Goal: Book appointment/travel/reservation

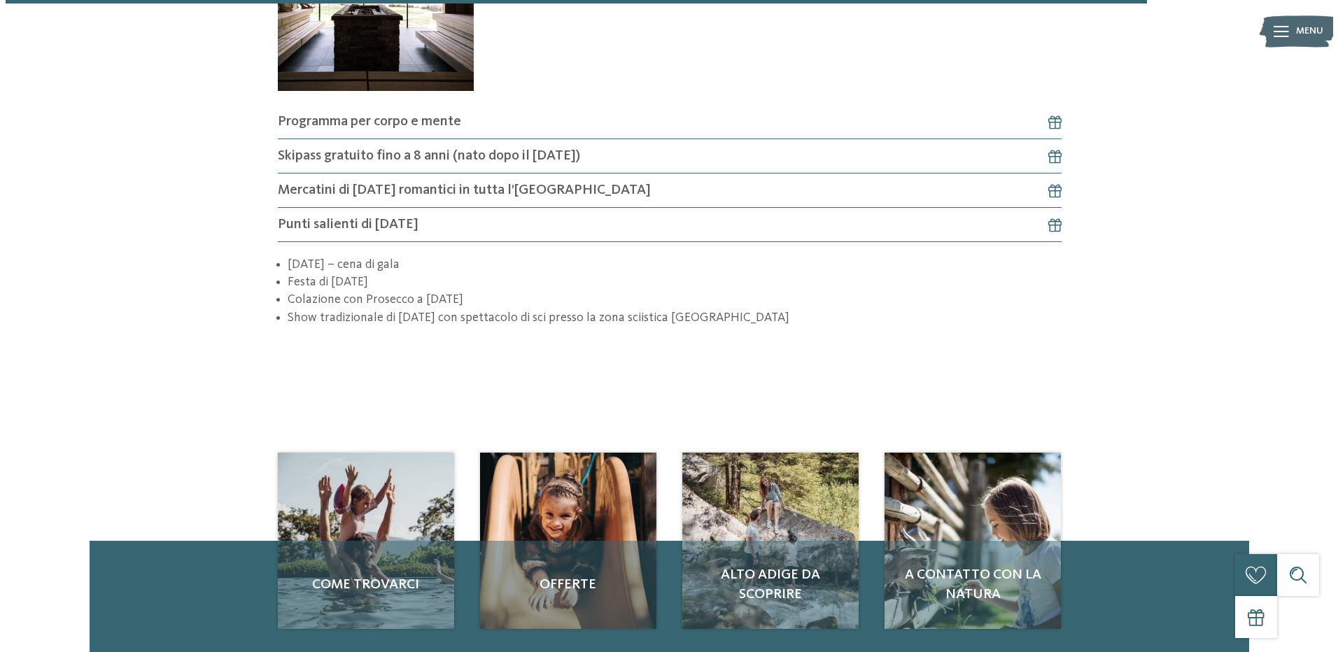
scroll to position [1679, 0]
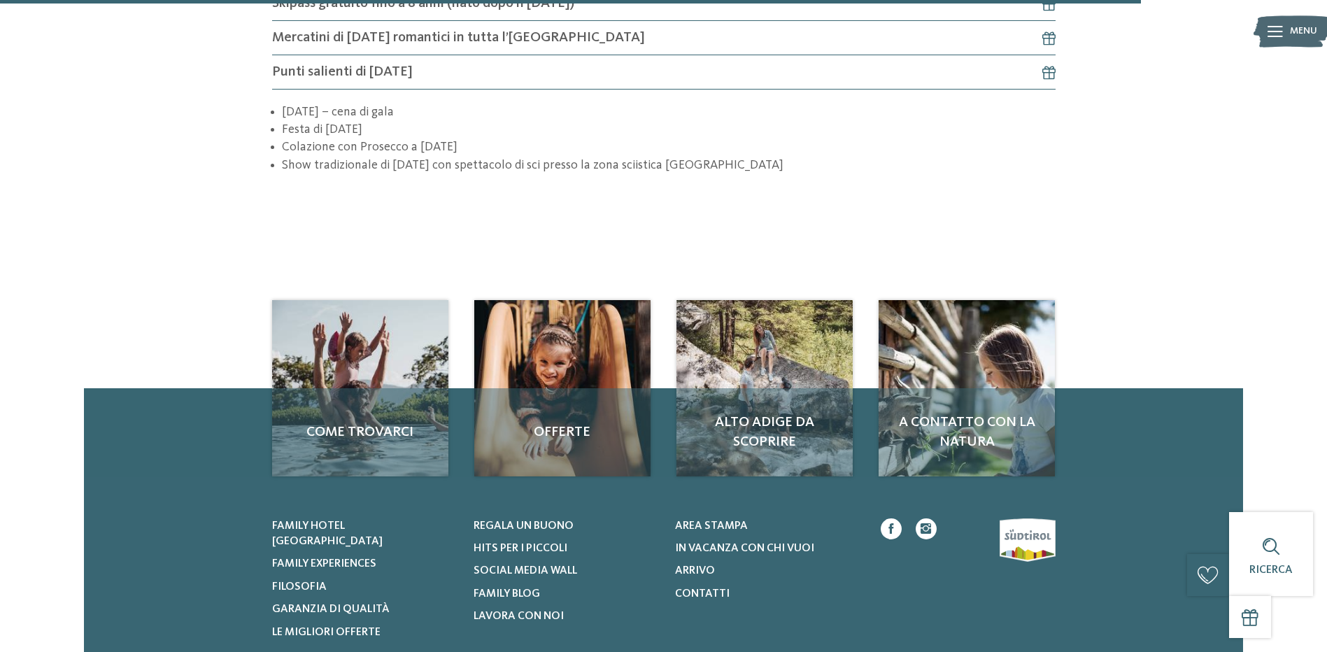
click at [1274, 22] on div at bounding box center [1275, 31] width 15 height 35
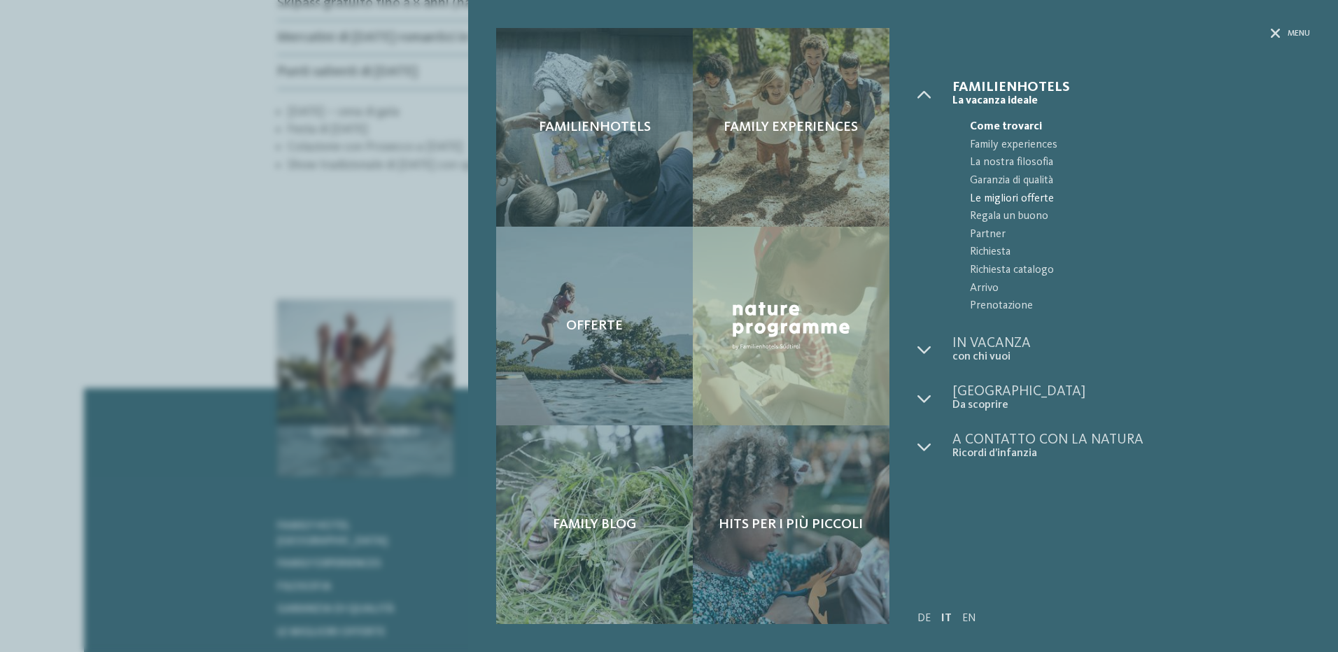
click at [996, 198] on span "Le migliori offerte" at bounding box center [1140, 199] width 340 height 18
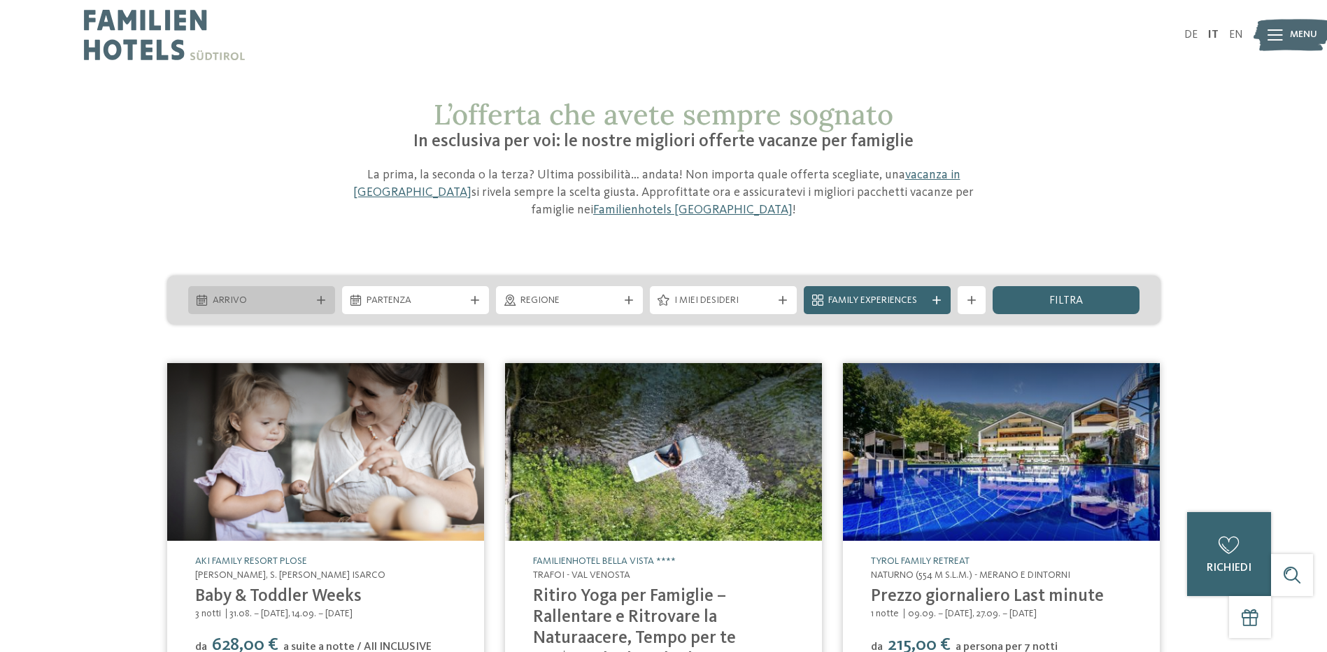
click at [267, 302] on span "Arrivo" at bounding box center [262, 301] width 98 height 14
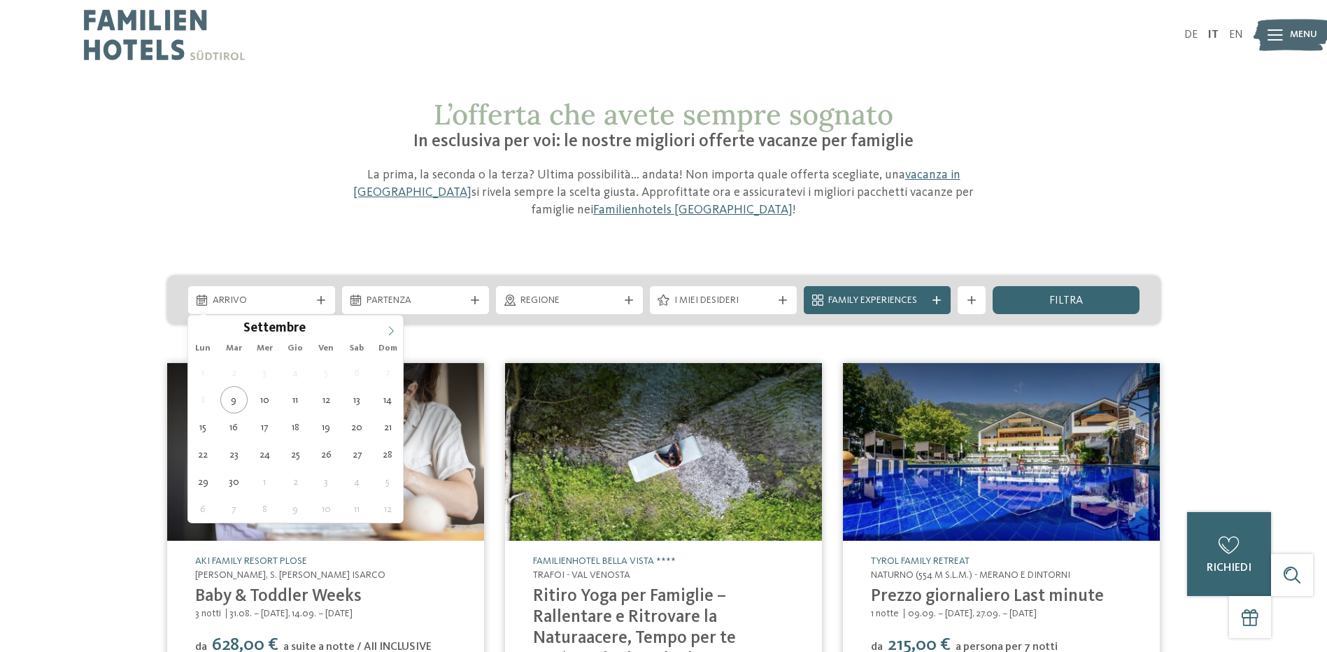
click at [387, 328] on icon at bounding box center [391, 331] width 10 height 10
type input "****"
click at [387, 328] on icon at bounding box center [391, 331] width 10 height 10
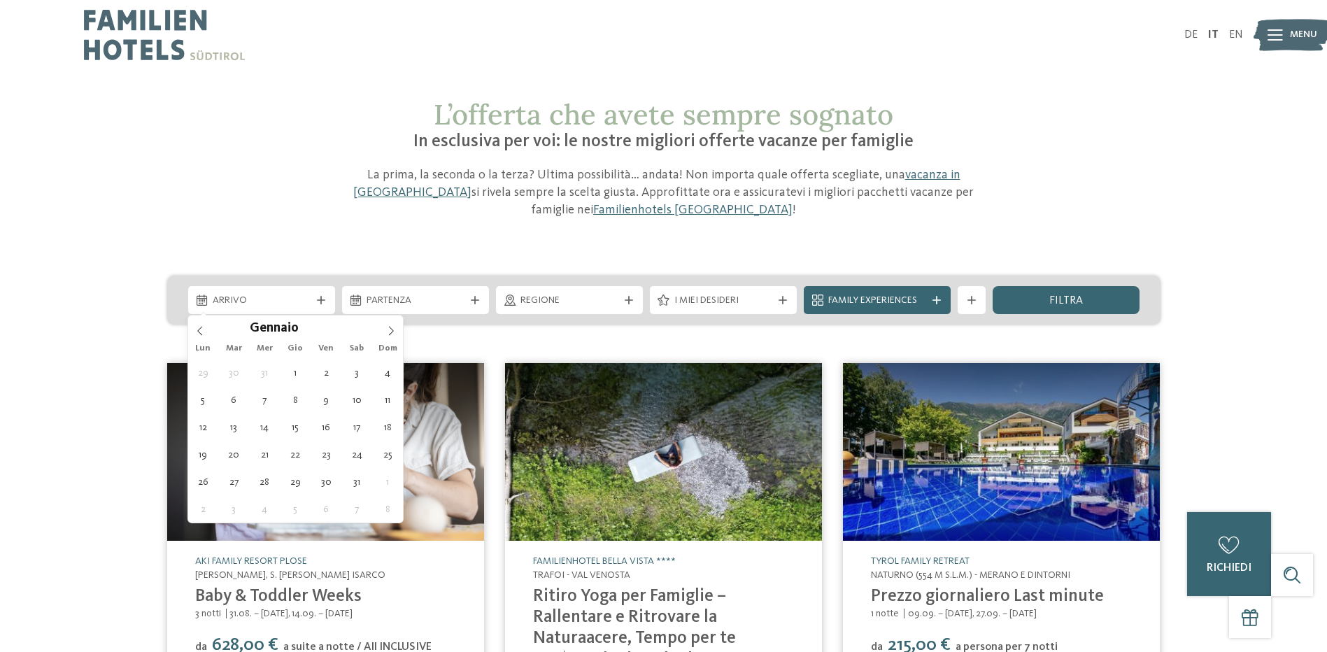
type div "[DATE]"
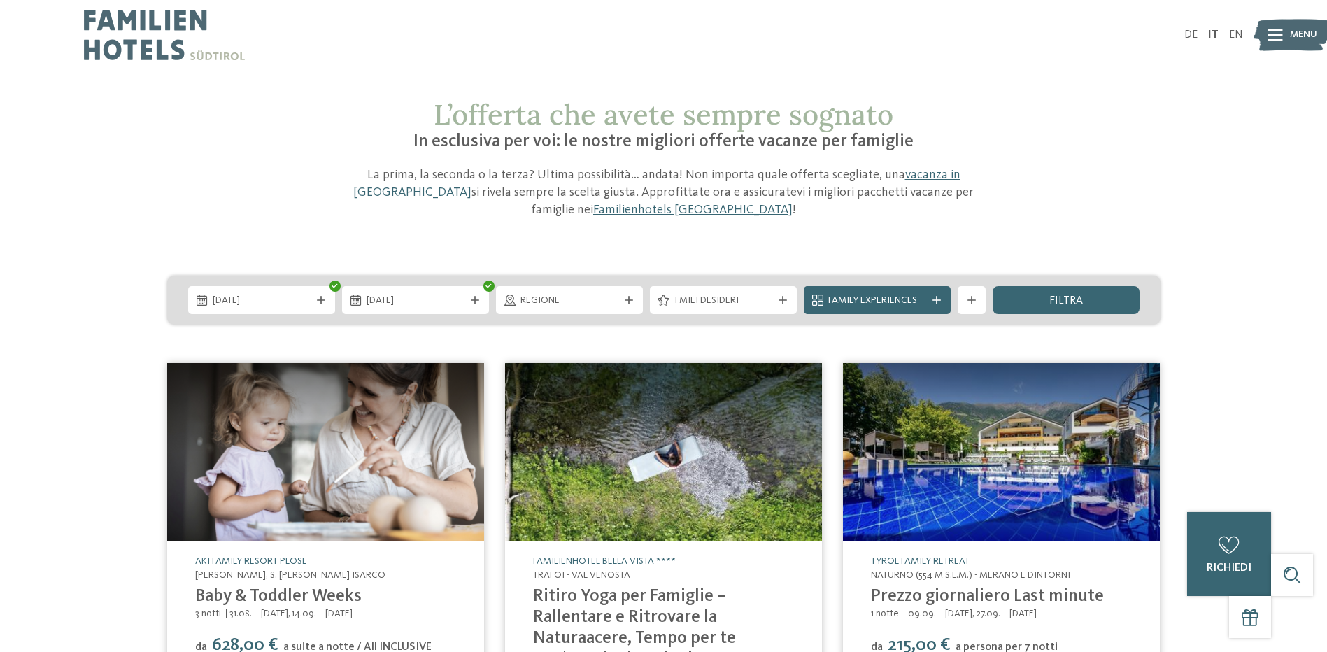
click at [383, 374] on img at bounding box center [325, 452] width 317 height 178
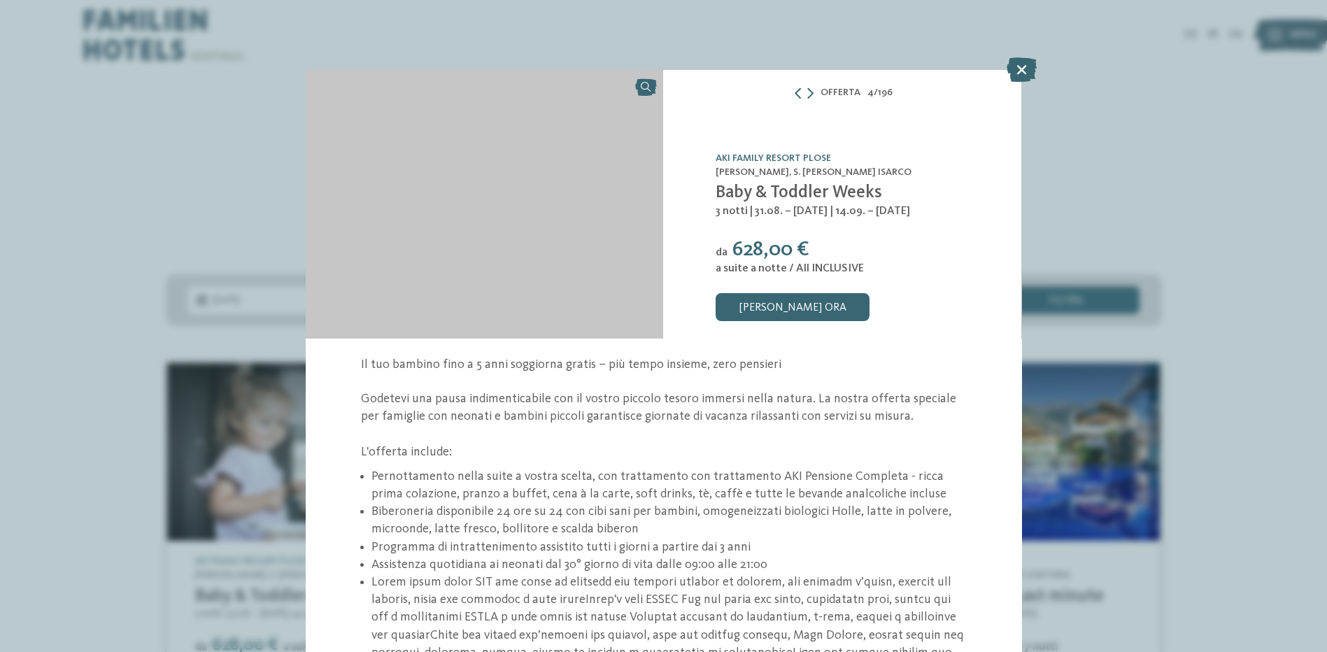
type input "****"
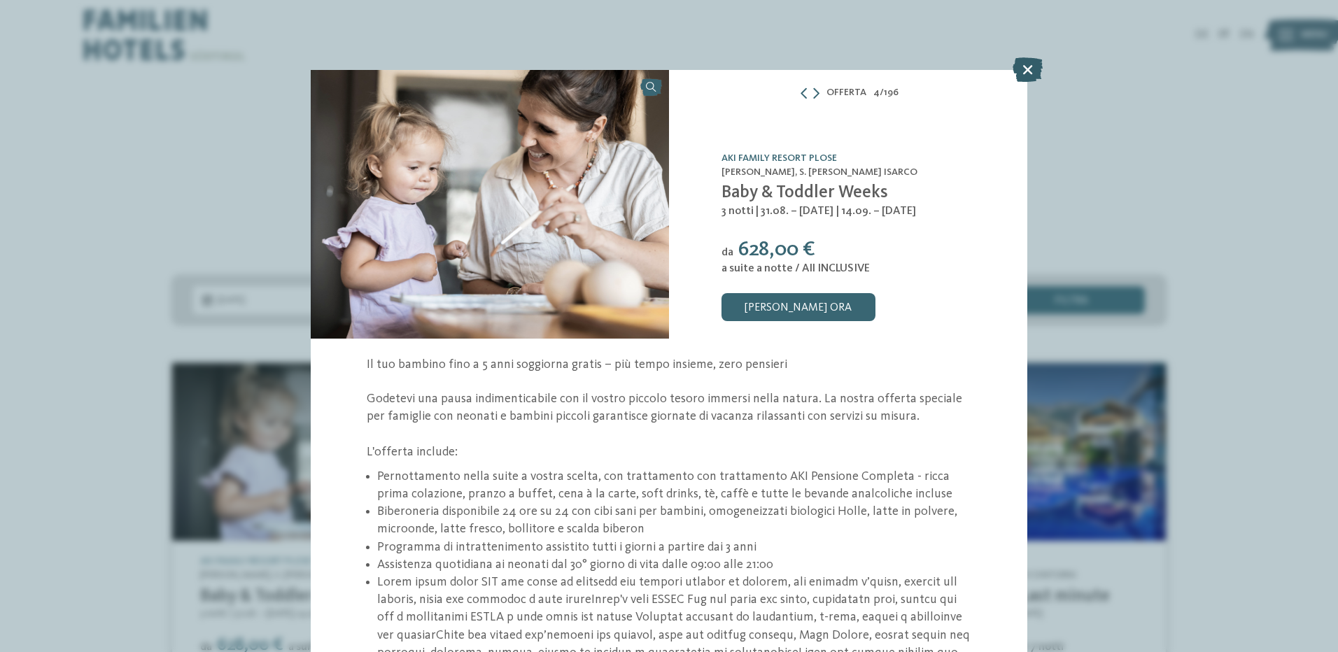
click at [1024, 69] on icon at bounding box center [1028, 69] width 30 height 24
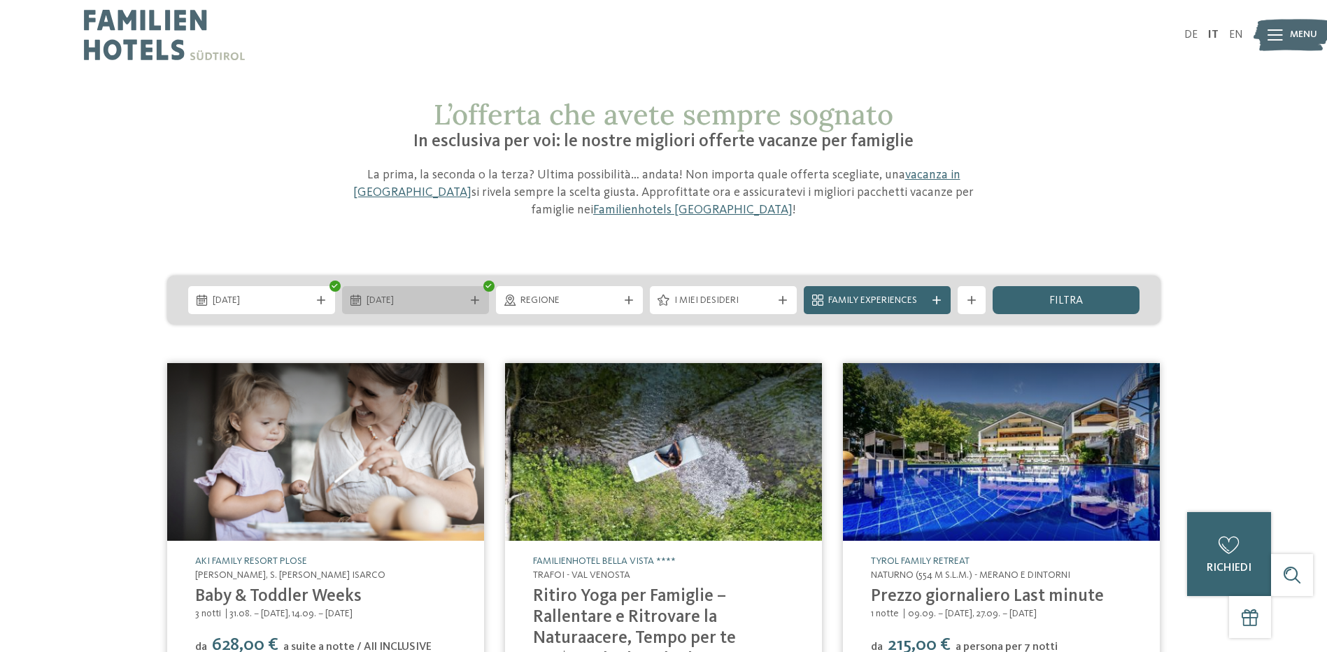
click at [425, 294] on span "[DATE]" at bounding box center [416, 301] width 98 height 14
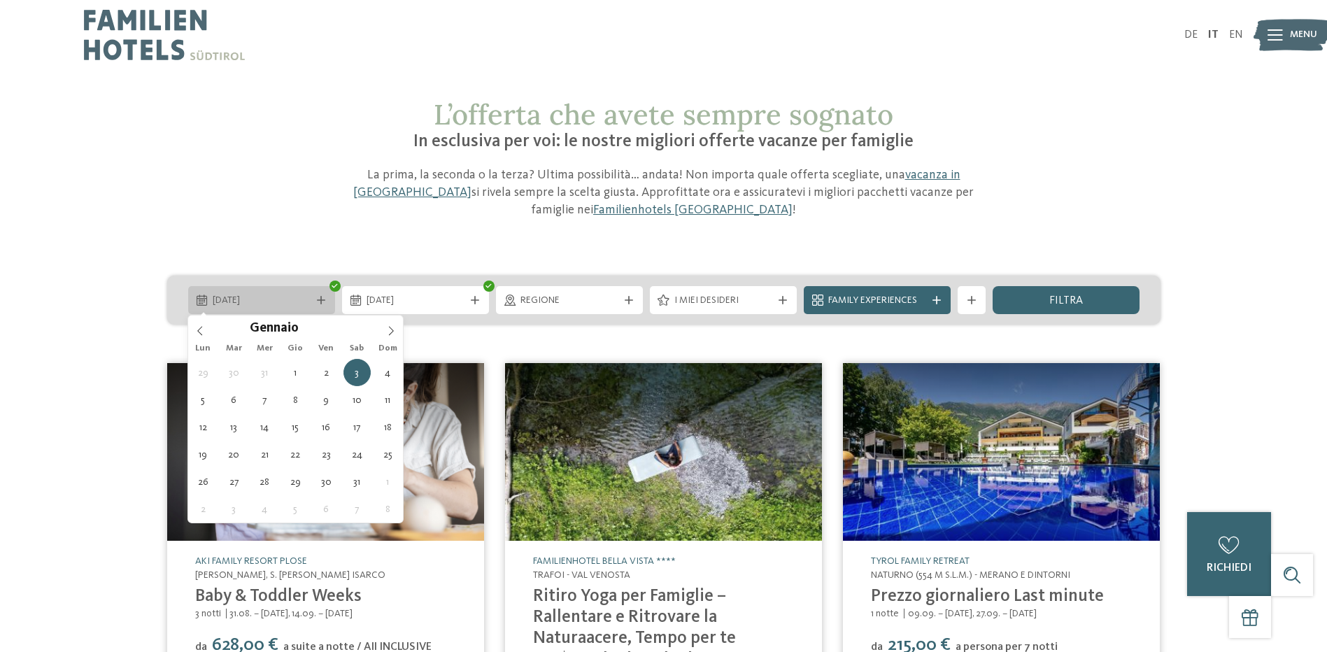
click at [278, 287] on div "[DATE]" at bounding box center [261, 300] width 147 height 28
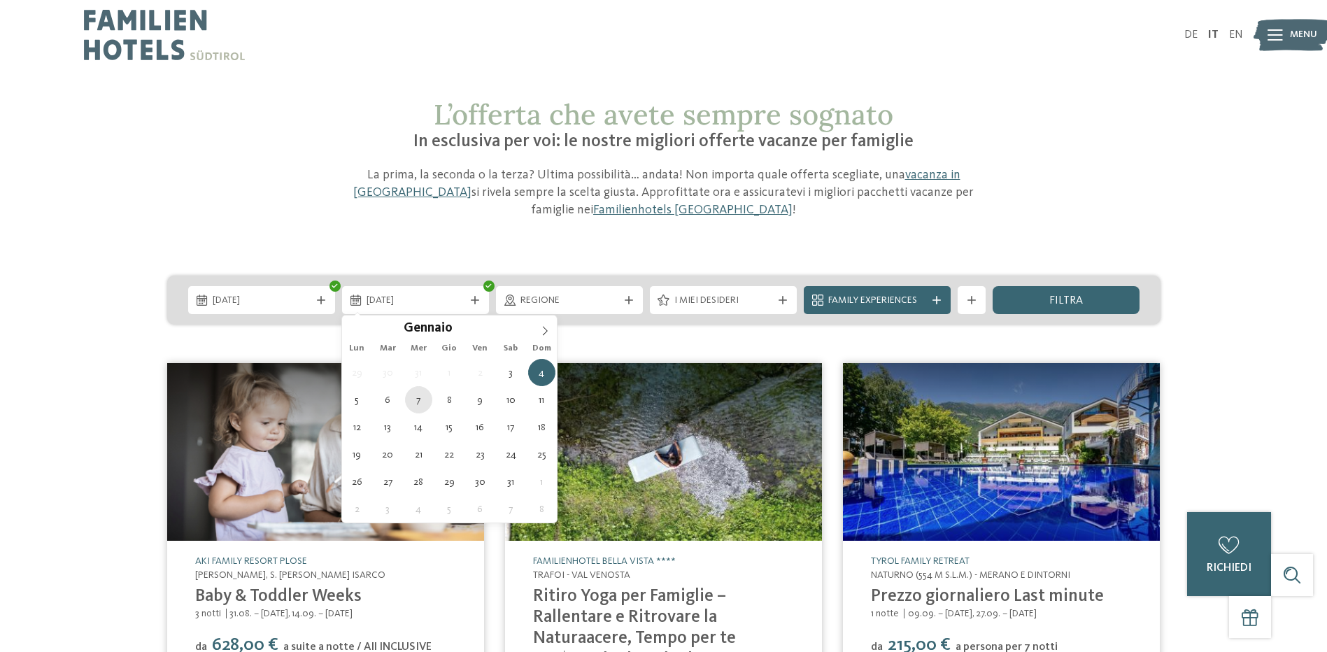
type div "[DATE]"
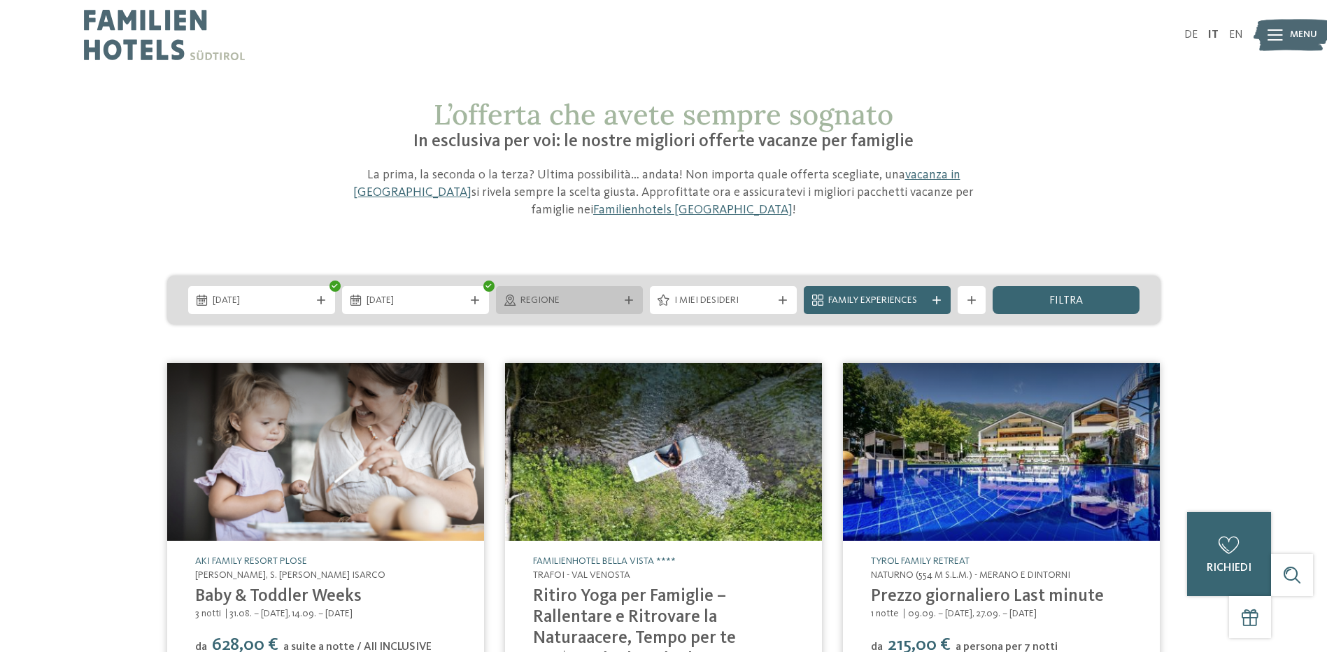
click at [517, 302] on div "Regione" at bounding box center [569, 300] width 105 height 15
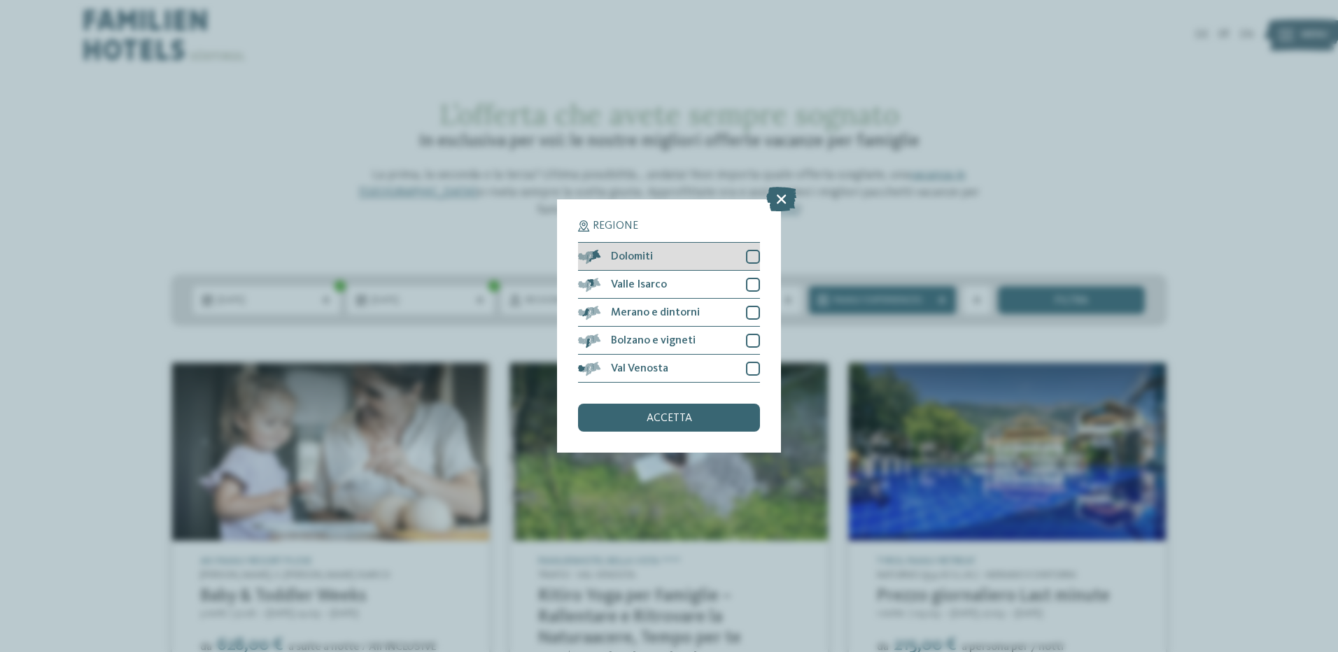
click at [743, 255] on div "Dolomiti" at bounding box center [669, 257] width 182 height 28
drag, startPoint x: 748, startPoint y: 282, endPoint x: 749, endPoint y: 294, distance: 11.9
click at [748, 283] on div at bounding box center [753, 285] width 14 height 14
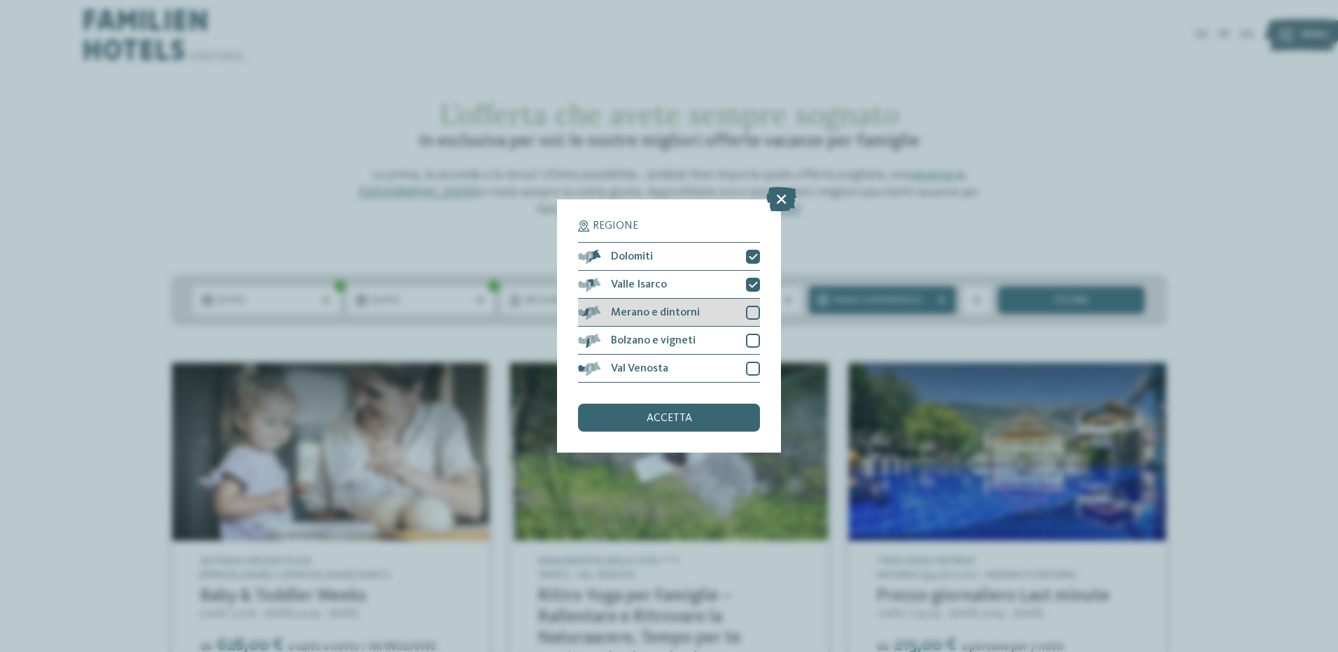
click at [750, 304] on div "Merano e dintorni" at bounding box center [669, 313] width 182 height 28
click at [752, 337] on div at bounding box center [753, 341] width 14 height 14
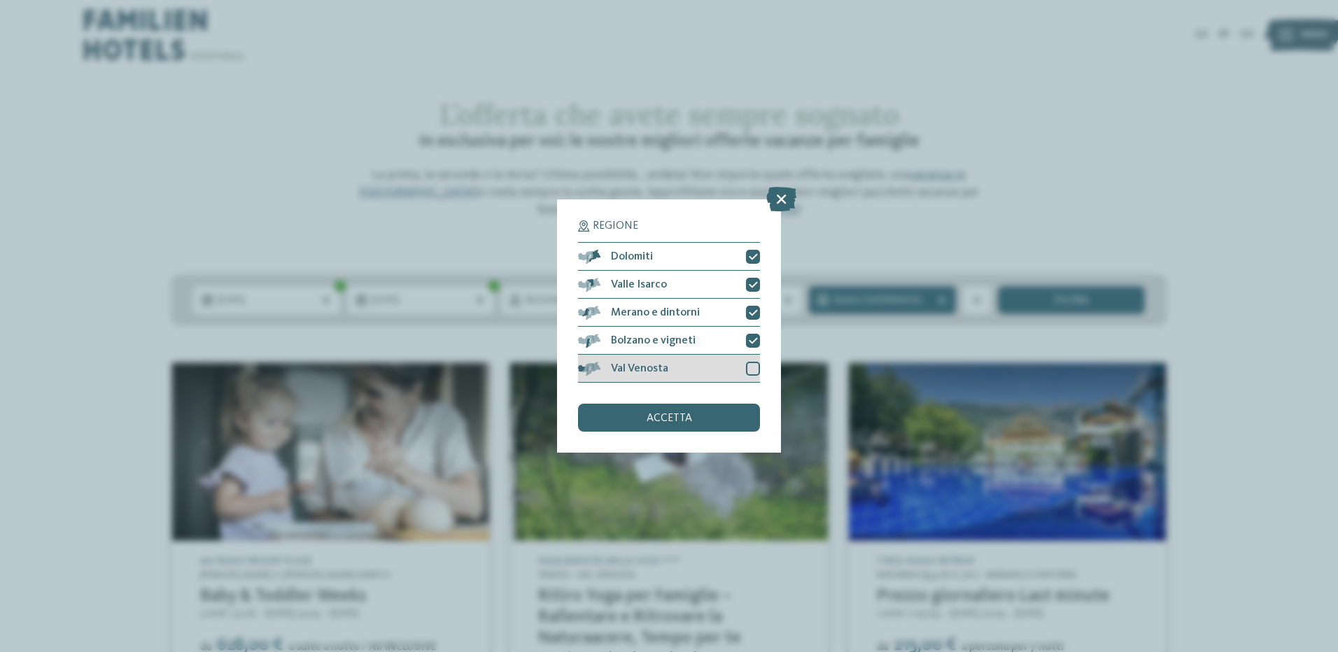
drag, startPoint x: 754, startPoint y: 356, endPoint x: 754, endPoint y: 365, distance: 8.4
click at [754, 363] on div "Val Venosta" at bounding box center [669, 369] width 182 height 28
click at [702, 425] on div "accetta" at bounding box center [669, 418] width 182 height 28
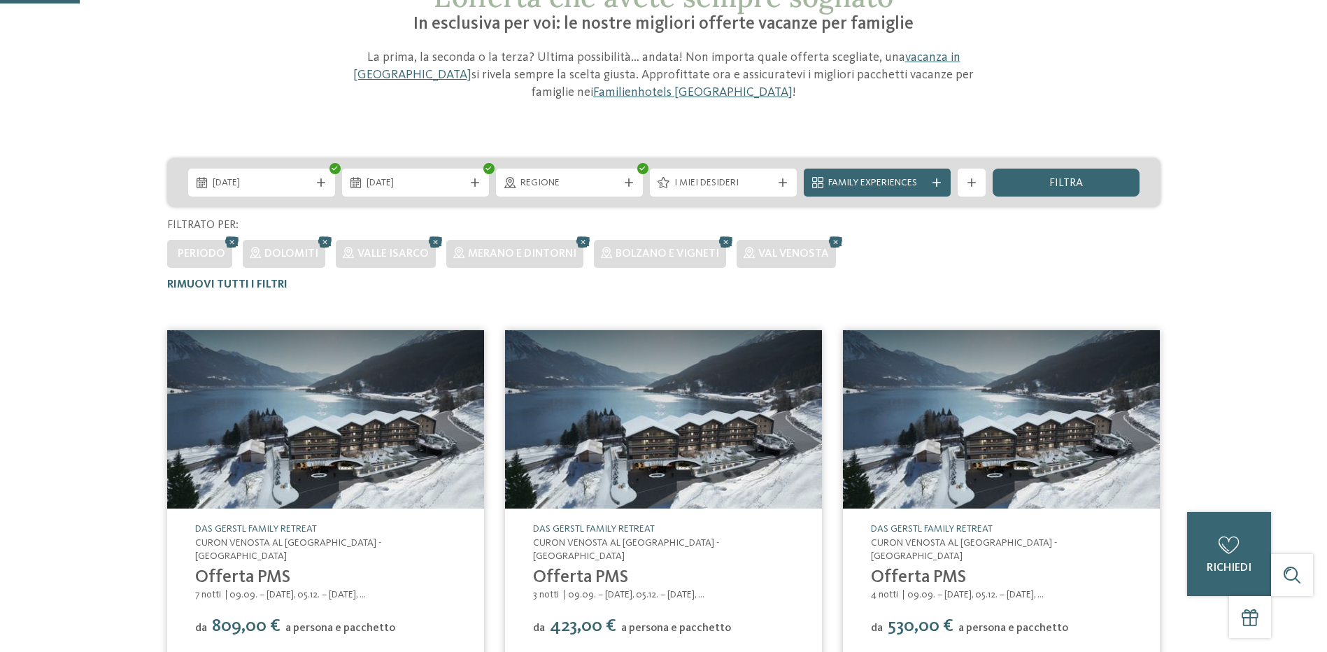
scroll to position [80, 0]
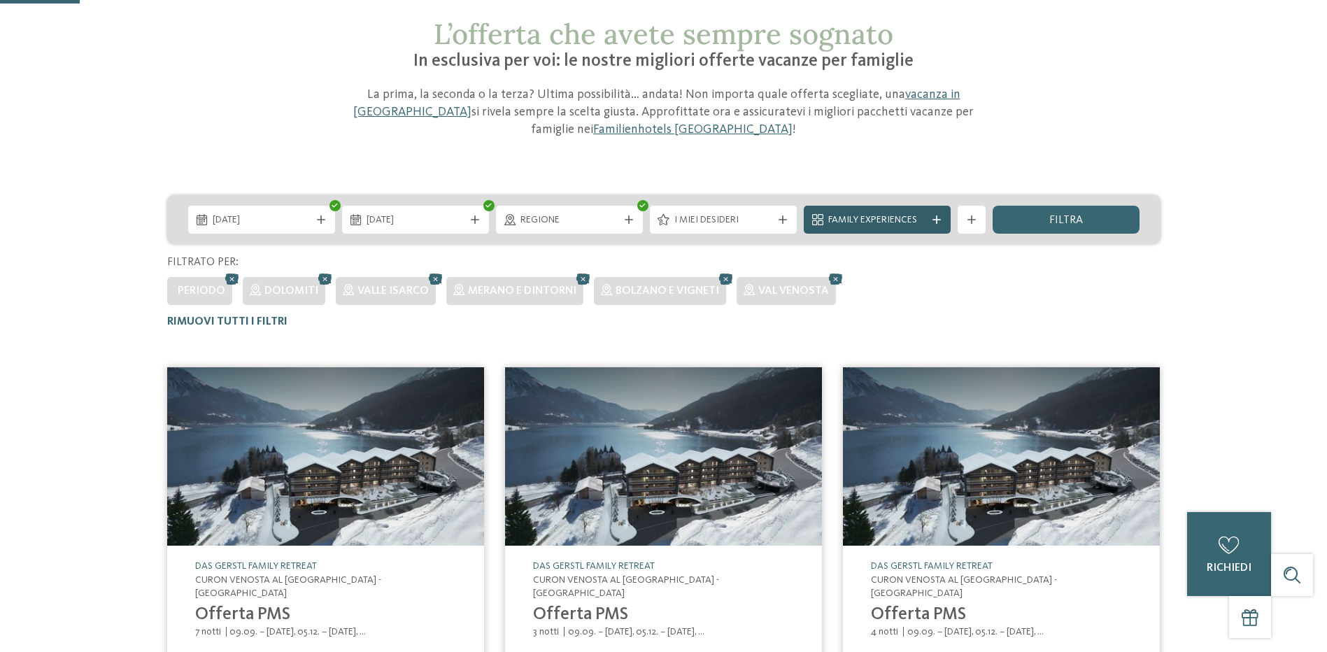
click at [906, 218] on span "Family Experiences" at bounding box center [878, 220] width 98 height 14
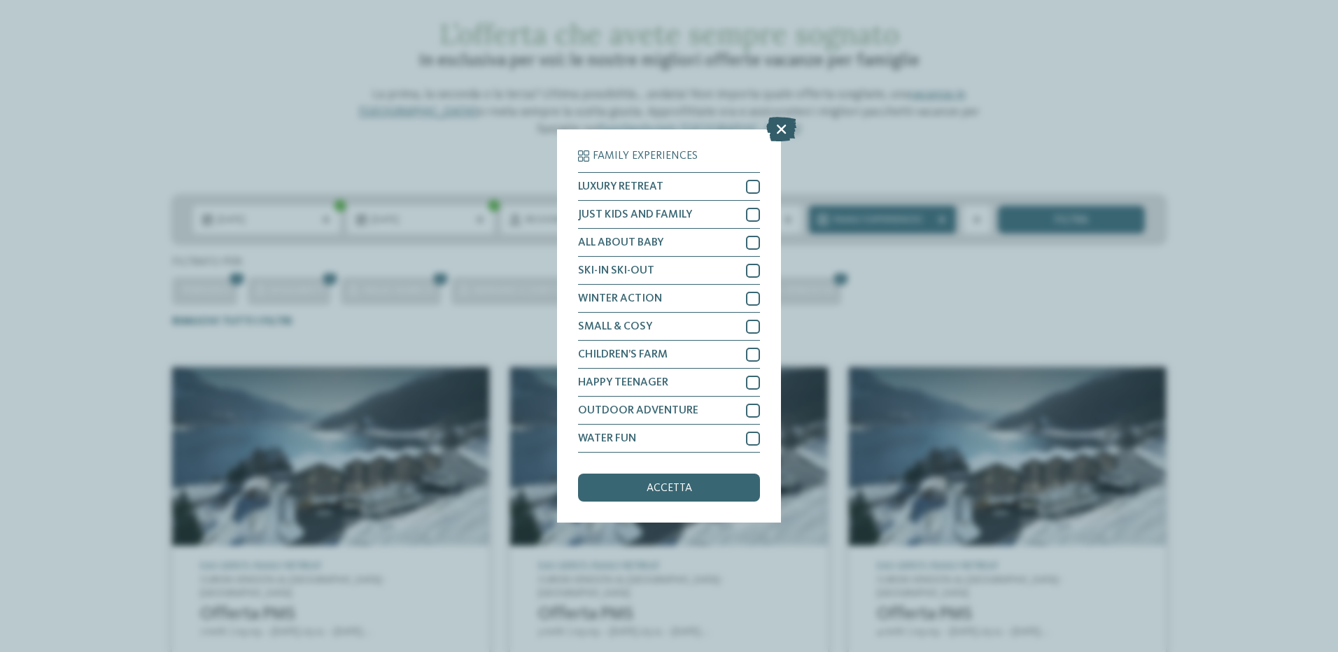
click at [784, 127] on icon at bounding box center [781, 129] width 30 height 24
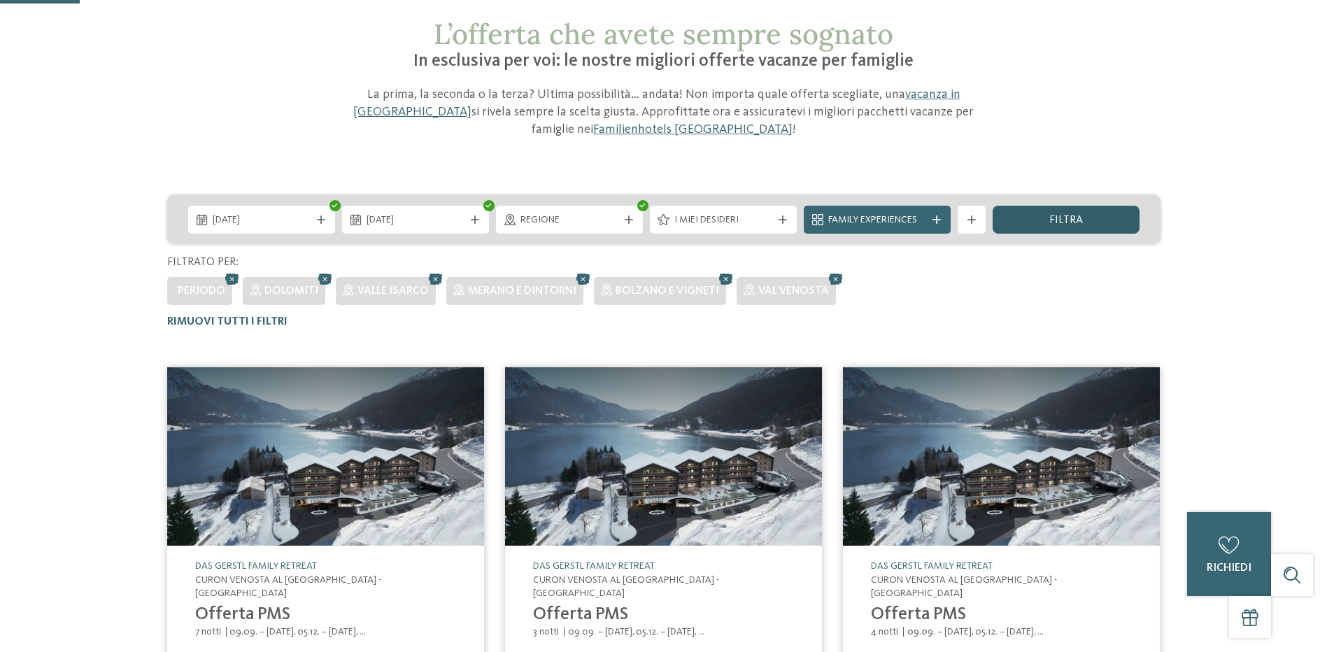
click at [1058, 213] on div "filtra" at bounding box center [1066, 220] width 147 height 28
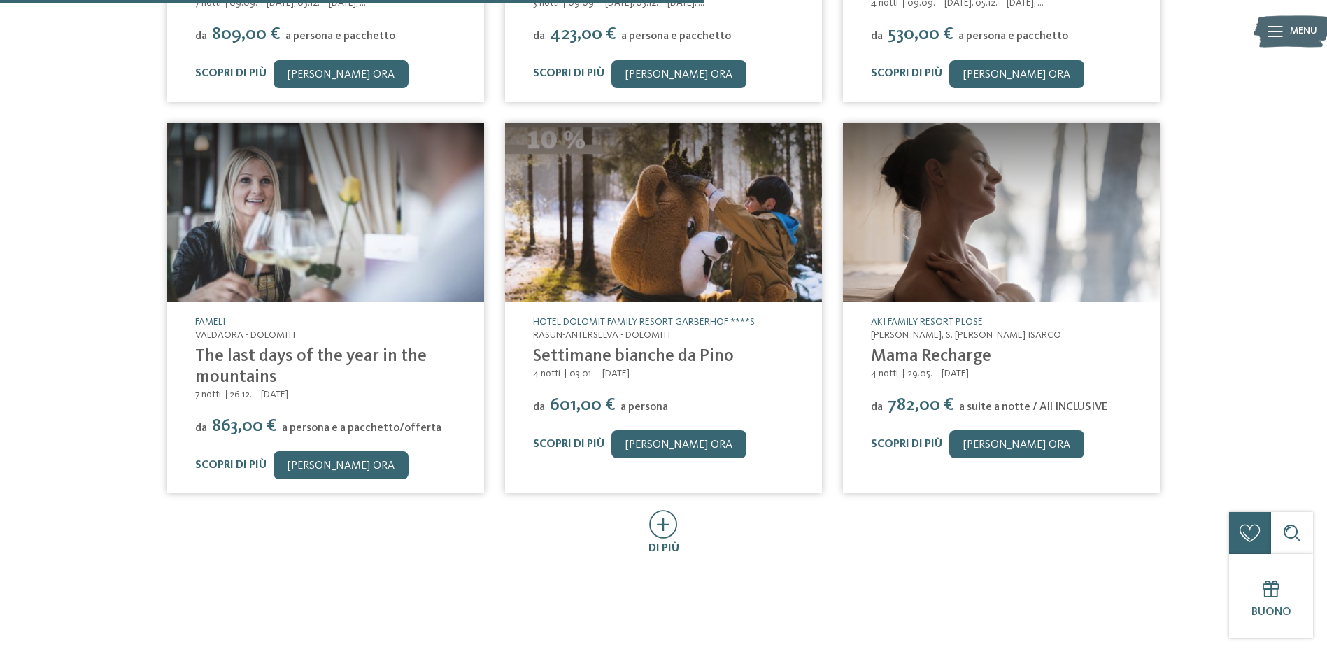
scroll to position [710, 0]
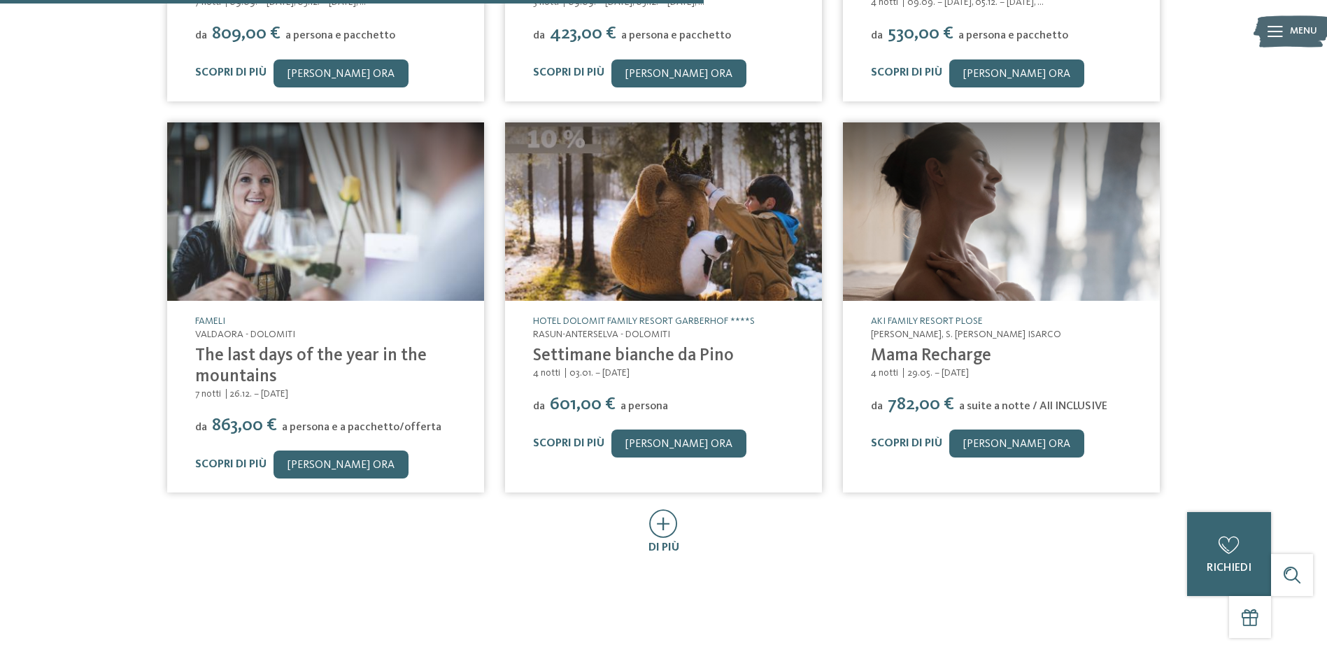
click at [721, 207] on img at bounding box center [663, 211] width 317 height 178
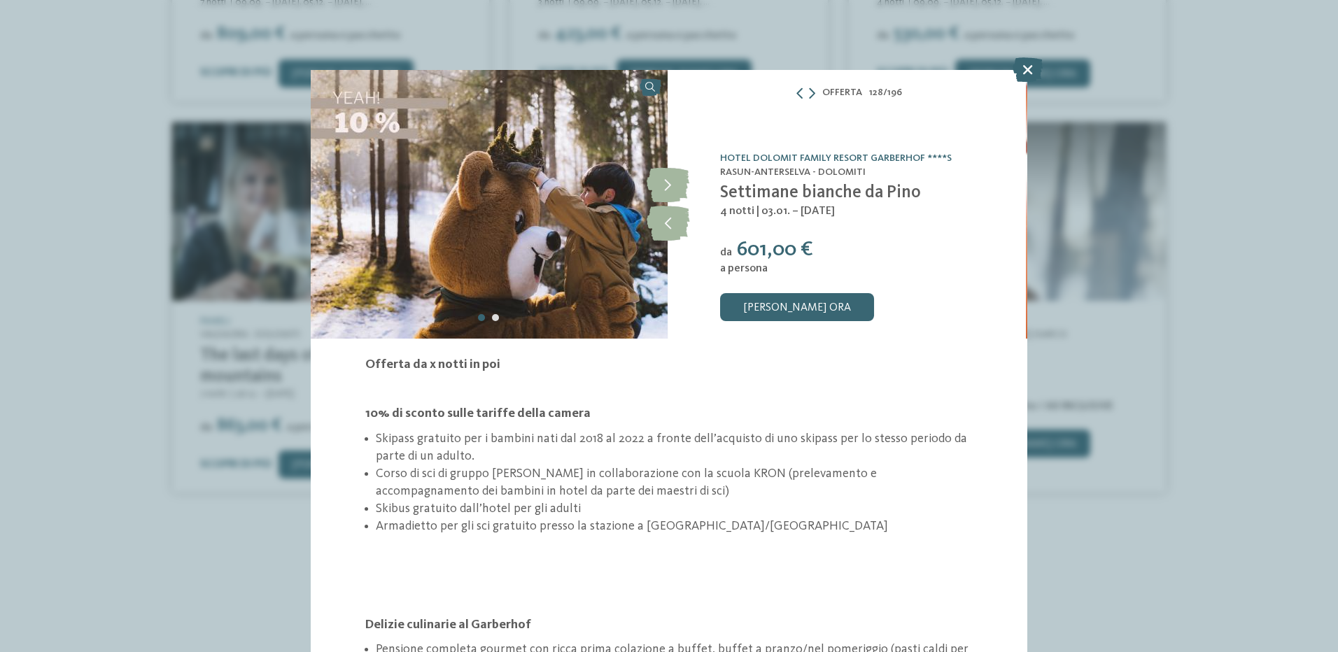
click at [1032, 71] on icon at bounding box center [1028, 69] width 30 height 24
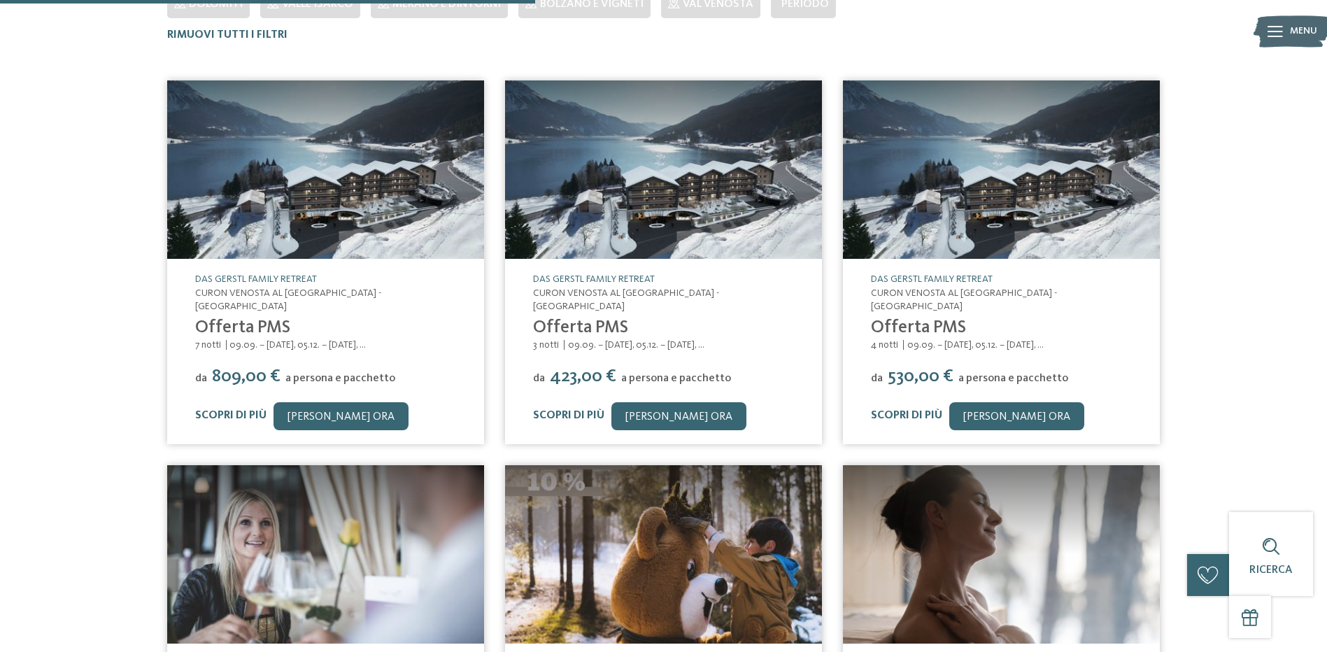
scroll to position [360, 0]
